Goal: Task Accomplishment & Management: Complete application form

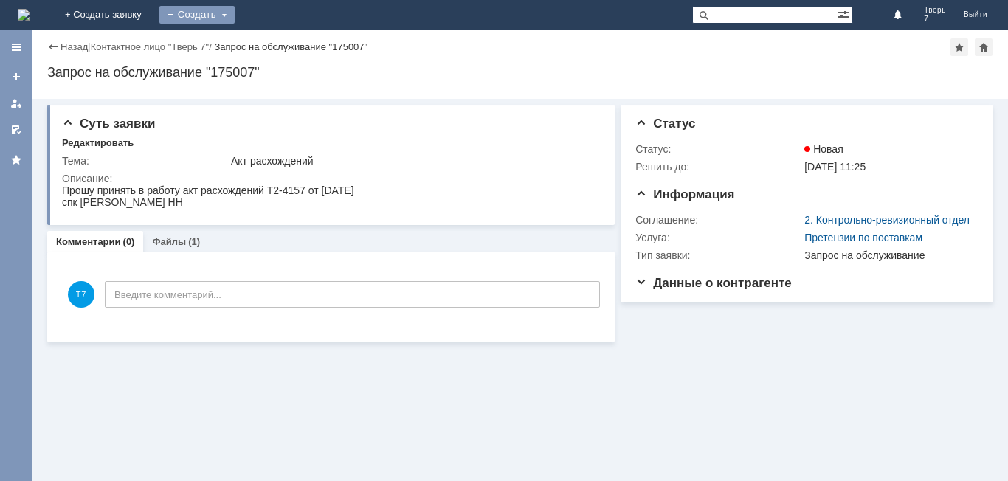
click at [235, 13] on div "Создать" at bounding box center [196, 15] width 75 height 18
click at [275, 49] on link "Заявка" at bounding box center [218, 44] width 112 height 18
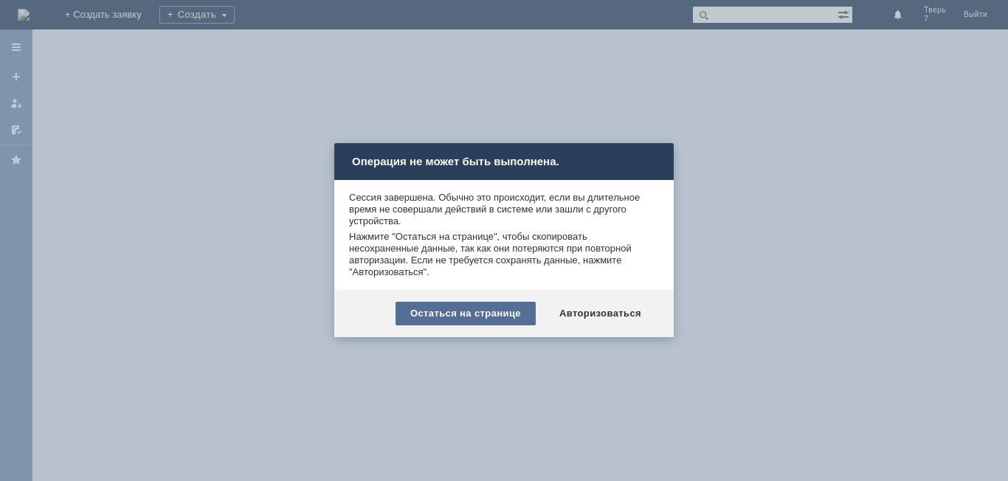
click at [512, 320] on div "Остаться на странице" at bounding box center [466, 314] width 140 height 24
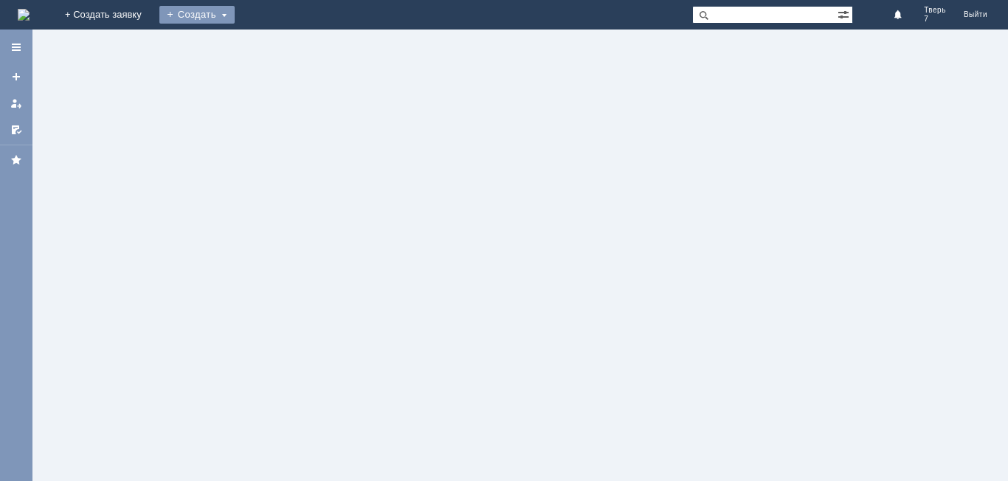
click at [235, 13] on div "Создать" at bounding box center [196, 15] width 75 height 18
click at [275, 49] on link "Заявка" at bounding box center [218, 44] width 112 height 18
click at [235, 17] on div "Создать" at bounding box center [196, 15] width 75 height 18
click at [275, 41] on link "Заявка" at bounding box center [218, 44] width 112 height 18
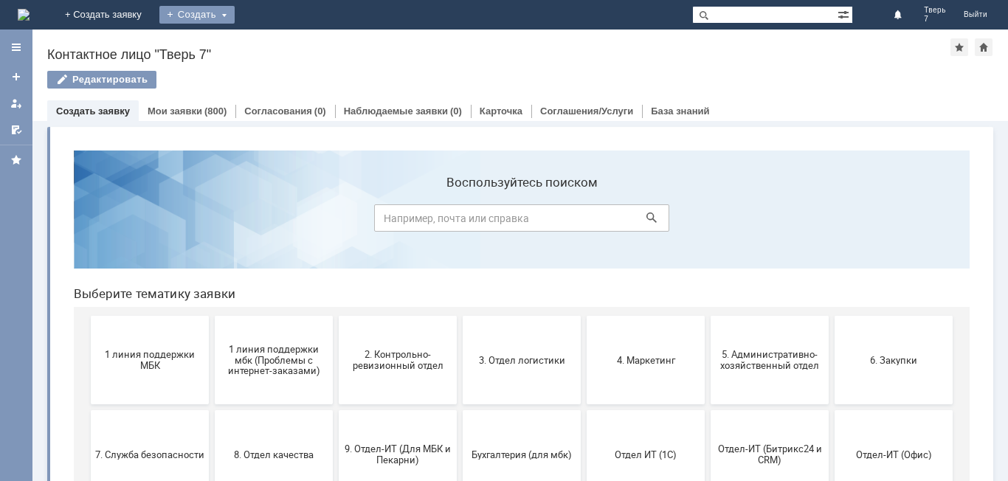
click at [235, 21] on div "Создать" at bounding box center [196, 15] width 75 height 18
click at [275, 43] on link "Заявка" at bounding box center [218, 44] width 112 height 18
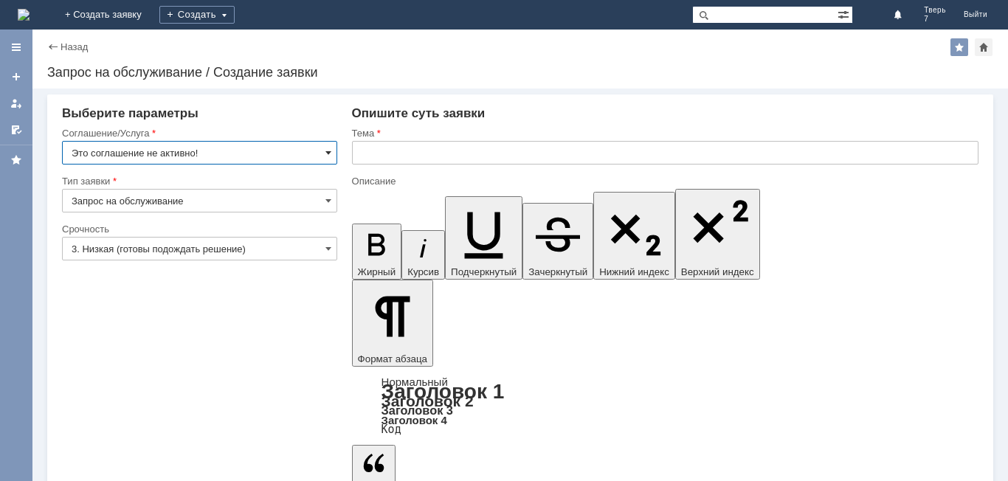
click at [329, 151] on span at bounding box center [329, 153] width 6 height 12
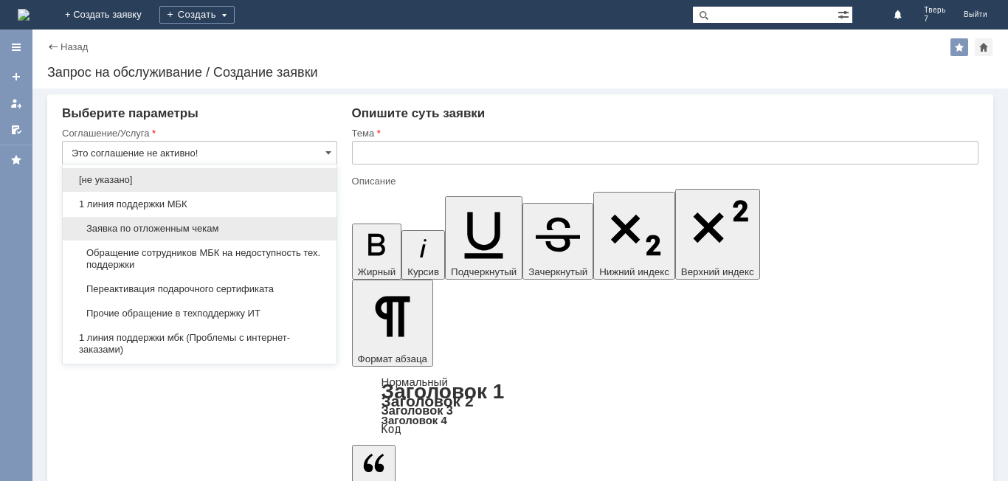
click at [239, 224] on span "Заявка по отложенным чекам" at bounding box center [200, 229] width 256 height 12
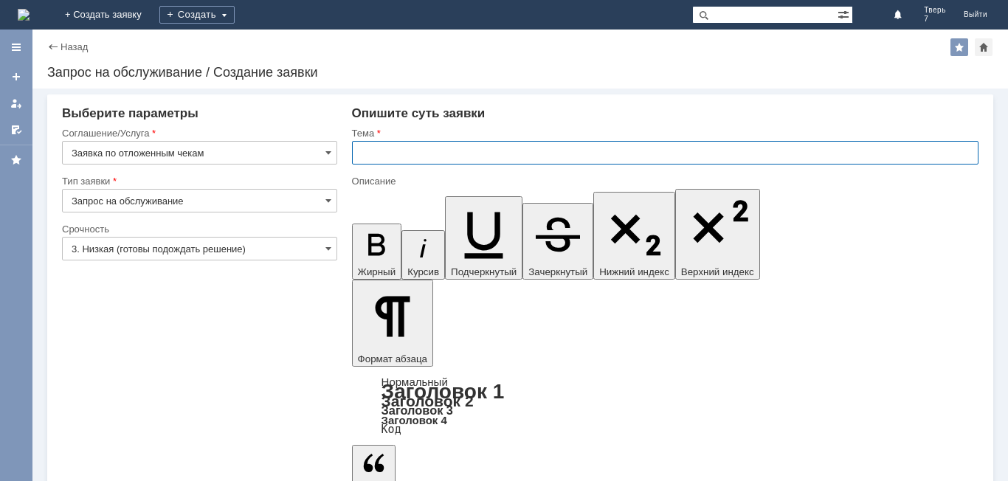
type input "Заявка по отложенным чекам"
click at [409, 154] on input "text" at bounding box center [665, 153] width 627 height 24
type input "оч"
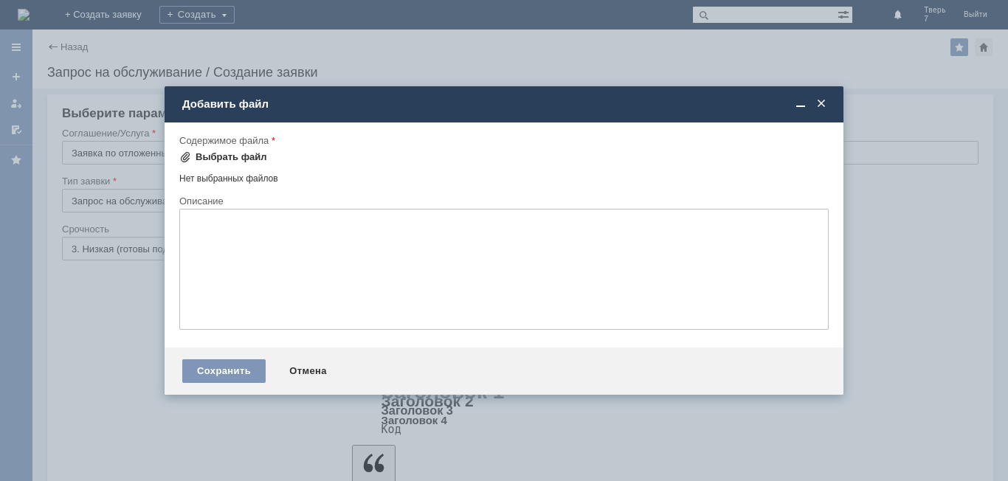
click at [255, 153] on div "Выбрать файл" at bounding box center [232, 157] width 72 height 12
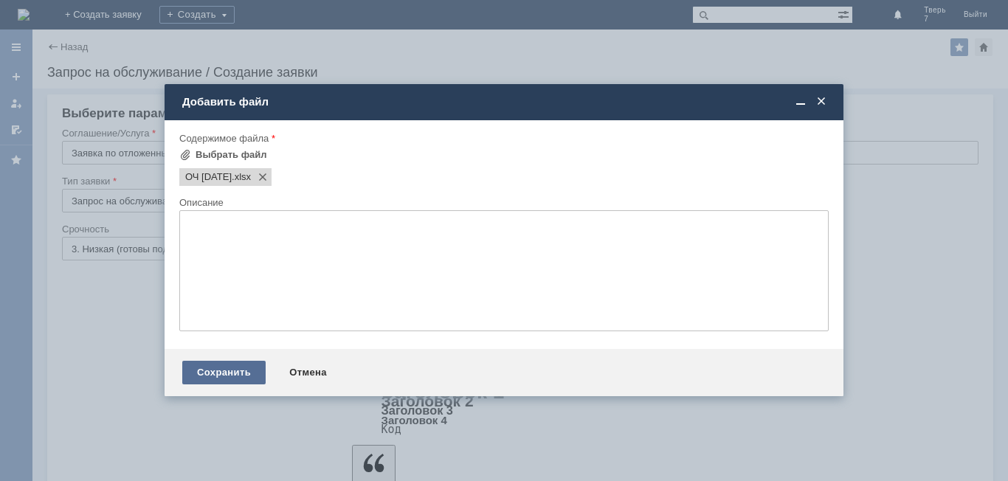
click at [227, 377] on div "Сохранить" at bounding box center [223, 373] width 83 height 24
